Goal: Share content

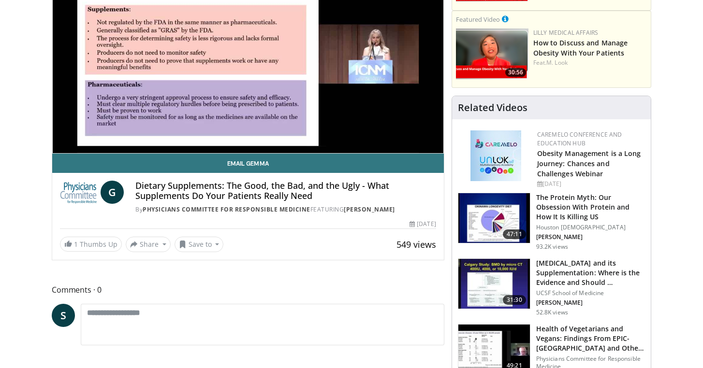
scroll to position [176, 0]
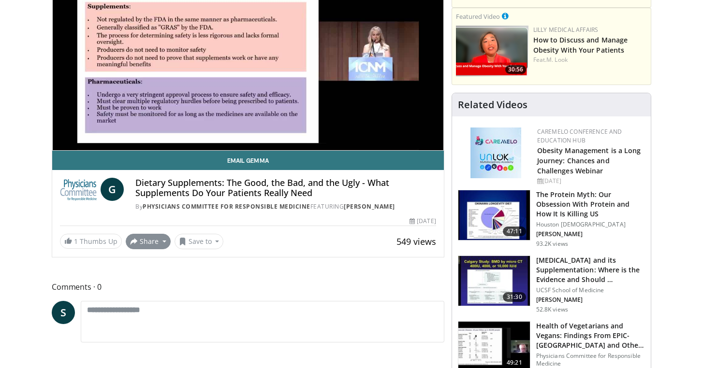
click at [159, 249] on button "Share" at bounding box center [148, 241] width 45 height 15
click at [153, 268] on span "E-mail" at bounding box center [147, 263] width 28 height 11
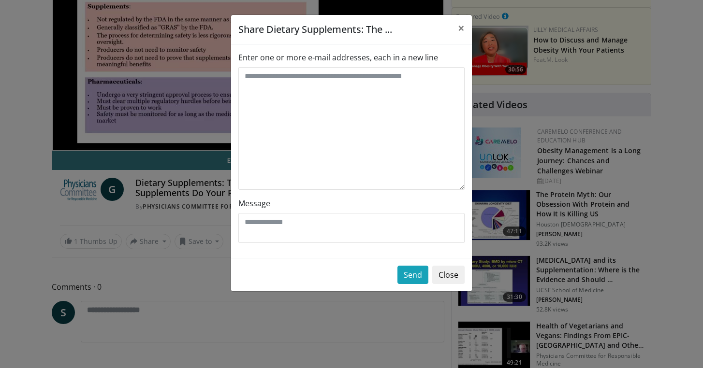
click at [449, 274] on button "Close" at bounding box center [448, 275] width 32 height 18
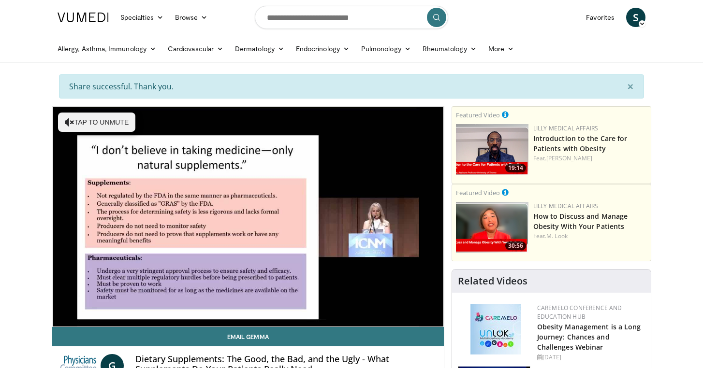
scroll to position [0, 0]
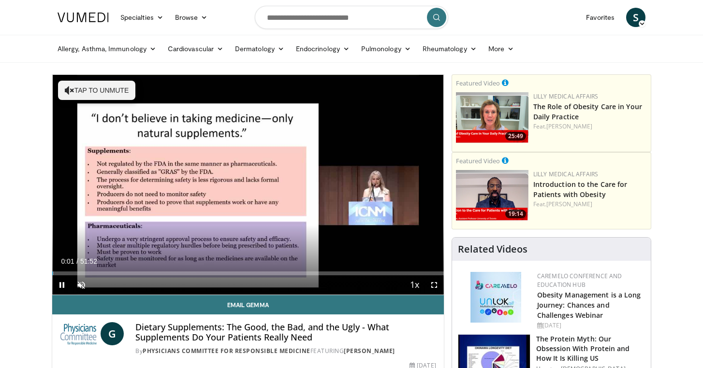
click at [506, 19] on nav "Specialties Adult & Family Medicine Allergy, Asthma, Immunology Anesthesiology …" at bounding box center [351, 17] width 599 height 35
